Goal: Information Seeking & Learning: Learn about a topic

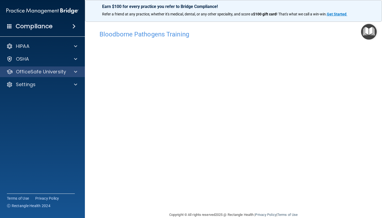
click at [78, 71] on div at bounding box center [74, 71] width 13 height 6
click at [75, 75] on span at bounding box center [75, 71] width 3 height 6
click at [61, 70] on p "OfficeSafe University" at bounding box center [41, 71] width 50 height 6
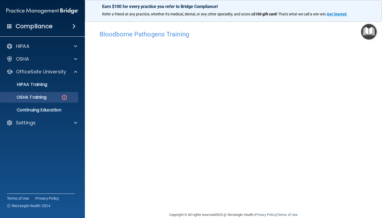
click at [53, 93] on link "OSHA Training" at bounding box center [37, 97] width 84 height 11
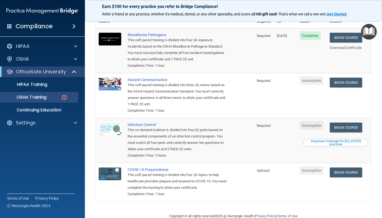
scroll to position [52, 0]
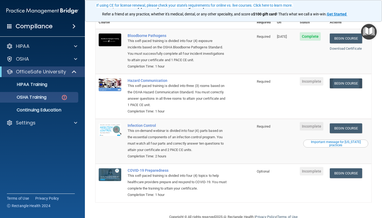
click at [355, 78] on link "Begin Course" at bounding box center [346, 83] width 32 height 10
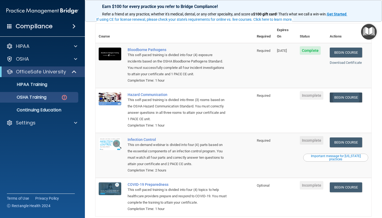
click at [349, 92] on link "Begin Course" at bounding box center [346, 97] width 32 height 10
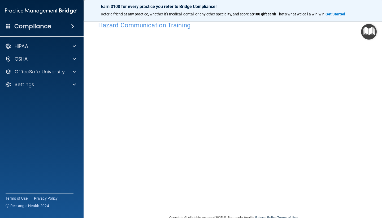
scroll to position [6, 0]
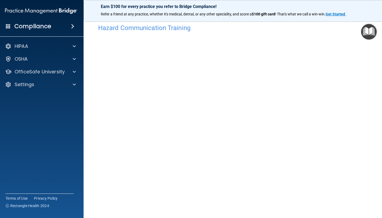
click at [369, 33] on img "Open Resource Center" at bounding box center [369, 32] width 16 height 16
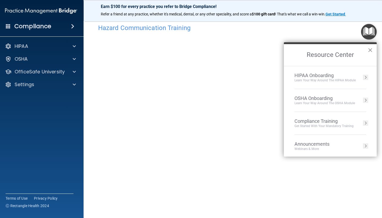
click at [369, 53] on button "×" at bounding box center [370, 50] width 5 height 8
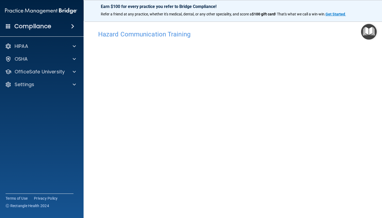
click at [225, 39] on div "Hazard Communication Training" at bounding box center [233, 34] width 279 height 13
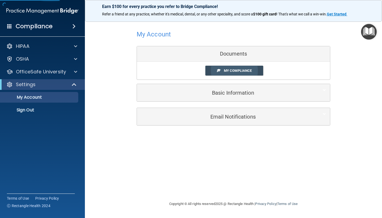
click at [220, 70] on span at bounding box center [218, 69] width 3 height 3
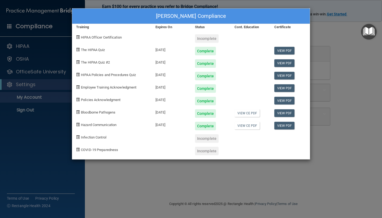
click at [53, 69] on div "Isis Tynes's Compliance Training Expires On Status Cont. Education Certificate …" at bounding box center [191, 109] width 382 height 218
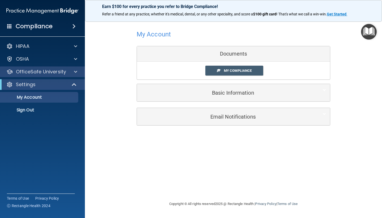
click at [53, 74] on p "OfficeSafe University" at bounding box center [41, 71] width 50 height 6
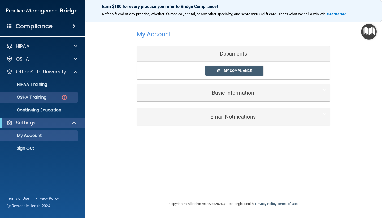
click at [59, 100] on div "OSHA Training" at bounding box center [39, 97] width 72 height 5
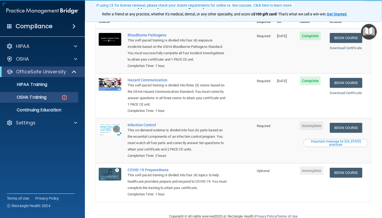
scroll to position [52, 0]
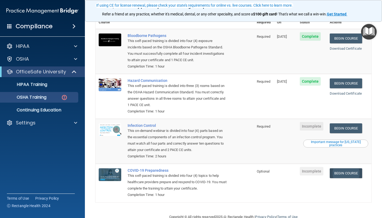
click at [345, 168] on link "Begin Course" at bounding box center [346, 173] width 32 height 10
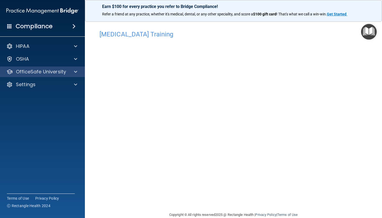
click at [52, 74] on p "OfficeSafe University" at bounding box center [41, 71] width 50 height 6
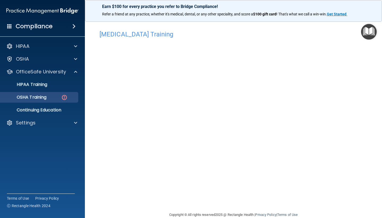
click at [52, 94] on link "OSHA Training" at bounding box center [37, 97] width 84 height 11
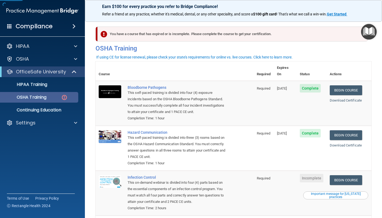
click at [65, 96] on img at bounding box center [64, 97] width 7 height 7
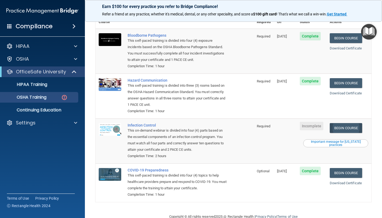
scroll to position [52, 0]
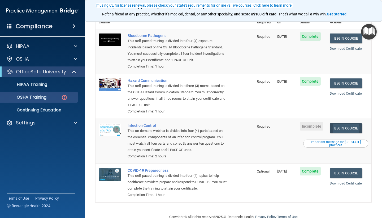
click at [348, 123] on link "Begin Course" at bounding box center [346, 128] width 32 height 10
